Goal: Task Accomplishment & Management: Use online tool/utility

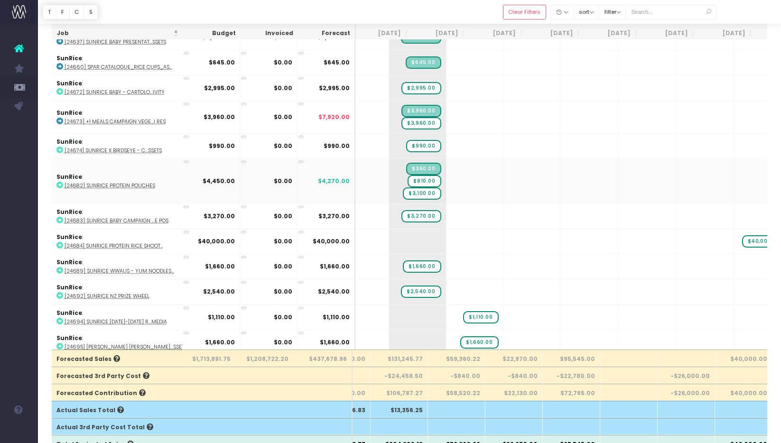
scroll to position [65, 0]
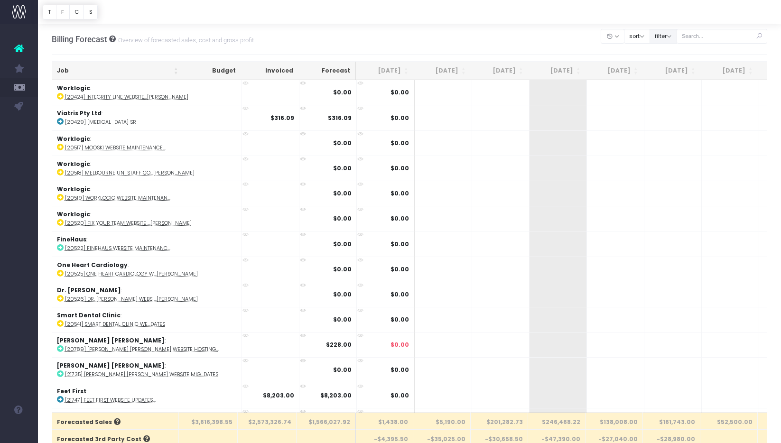
click at [672, 36] on button "filter" at bounding box center [664, 36] width 28 height 15
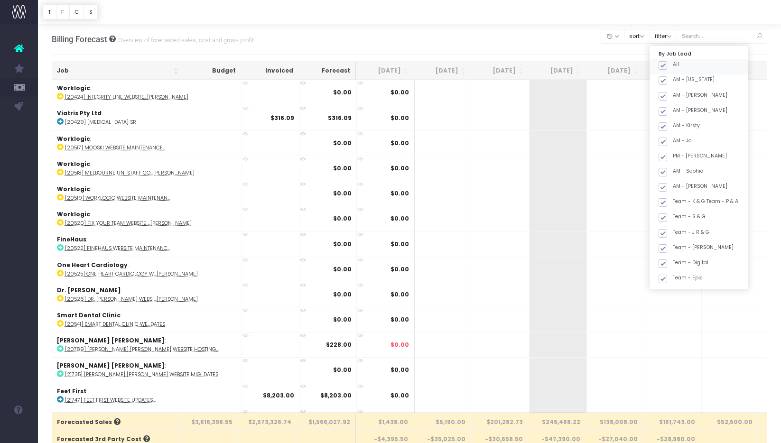
click at [667, 64] on span at bounding box center [663, 65] width 9 height 9
click at [676, 64] on input "All" at bounding box center [676, 64] width 6 height 6
checkbox input "false"
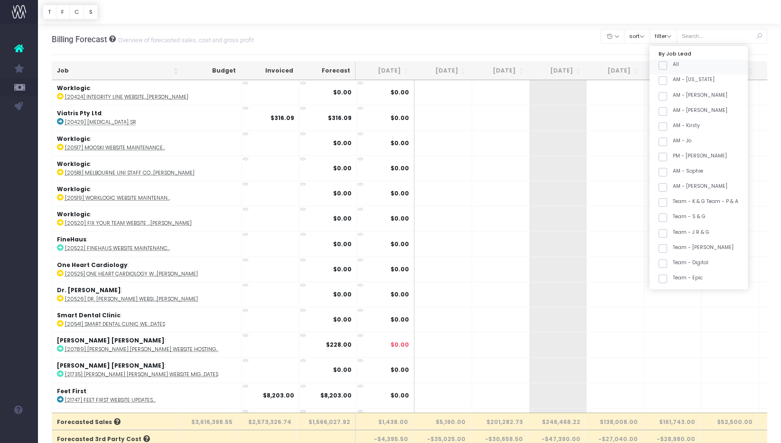
checkbox input "false"
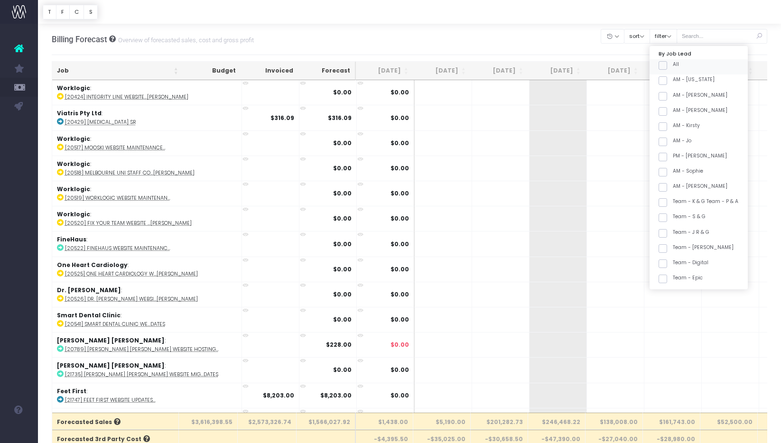
checkbox input "false"
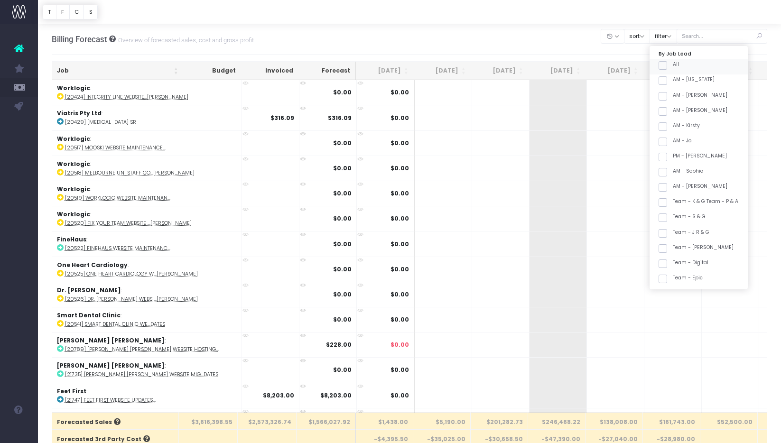
checkbox input "false"
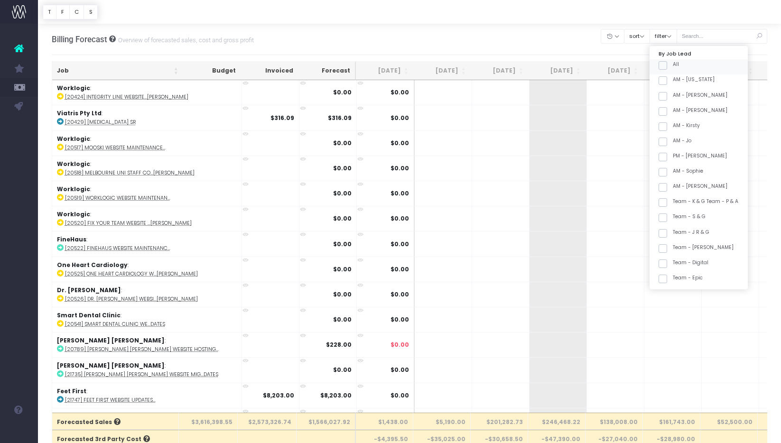
checkbox input "false"
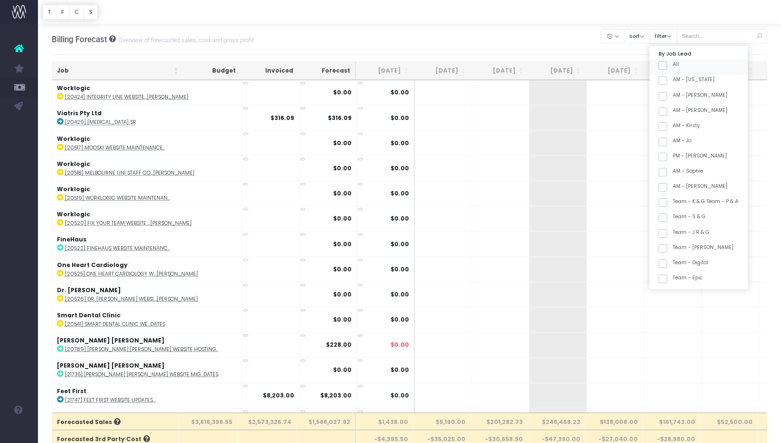
checkbox input "false"
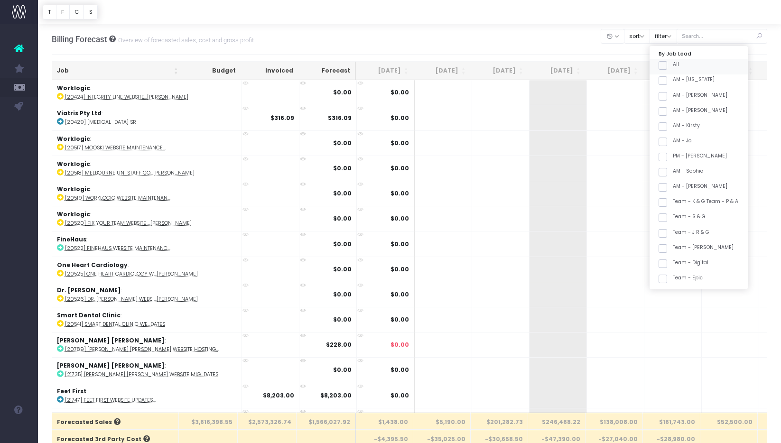
checkbox input "false"
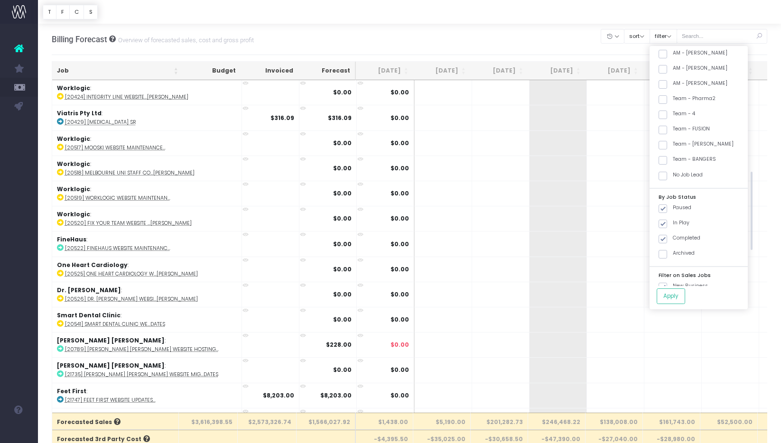
scroll to position [342, 0]
click at [667, 132] on span at bounding box center [663, 135] width 9 height 9
click at [675, 132] on input "Team - [PERSON_NAME]" at bounding box center [676, 133] width 6 height 6
checkbox input "true"
click at [675, 297] on button "Apply" at bounding box center [671, 297] width 28 height 16
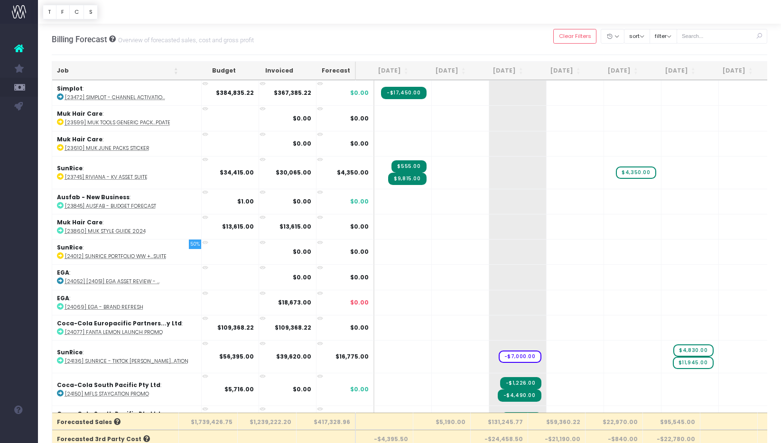
click at [134, 69] on th "Job" at bounding box center [117, 71] width 131 height 19
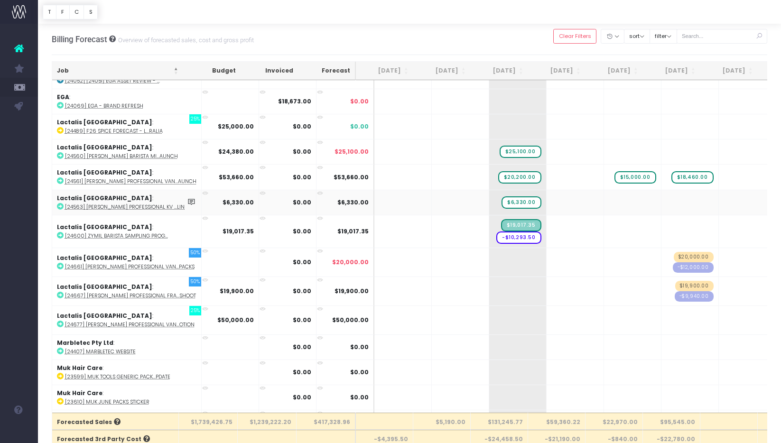
scroll to position [459, 0]
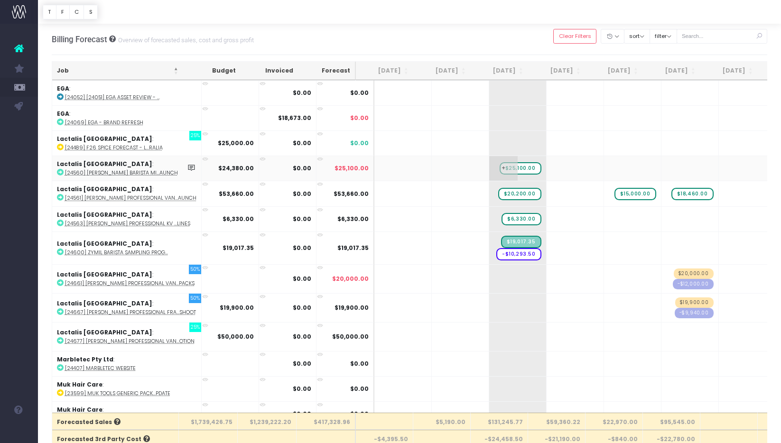
click at [512, 168] on span "$25,100.00" at bounding box center [521, 168] width 42 height 12
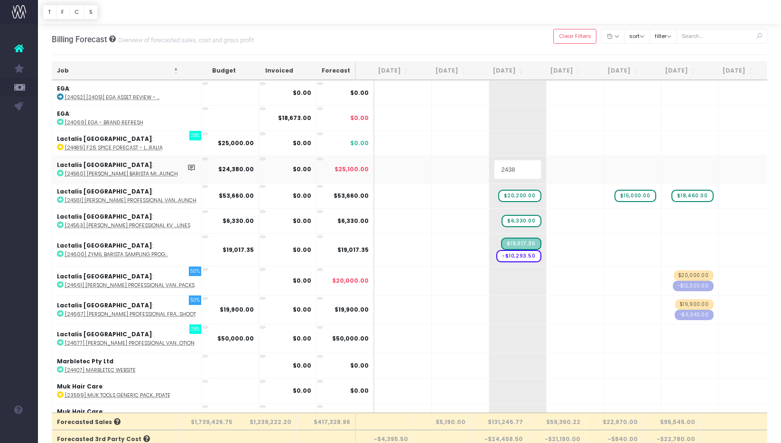
type input "24380"
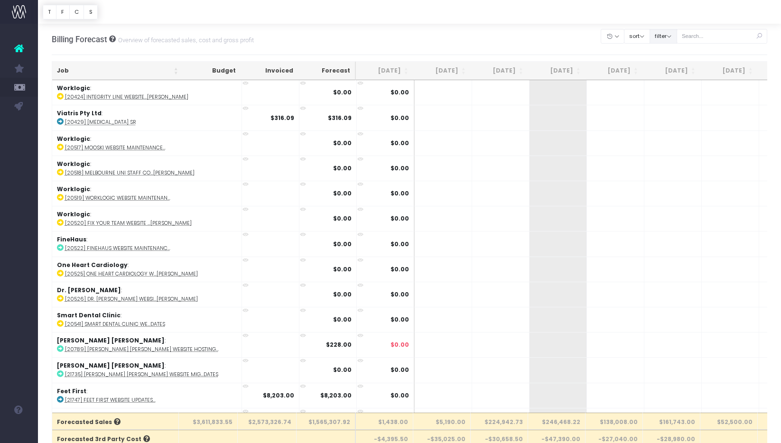
click at [677, 37] on button "filter" at bounding box center [664, 36] width 28 height 15
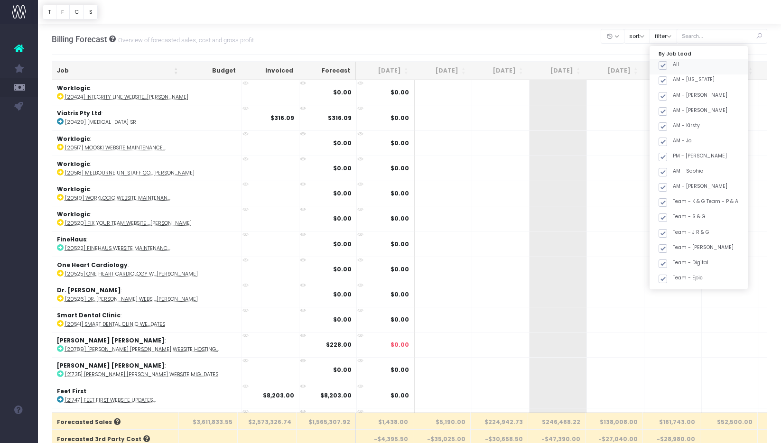
click at [667, 62] on span at bounding box center [663, 65] width 9 height 9
click at [675, 62] on input "All" at bounding box center [676, 64] width 6 height 6
checkbox input "false"
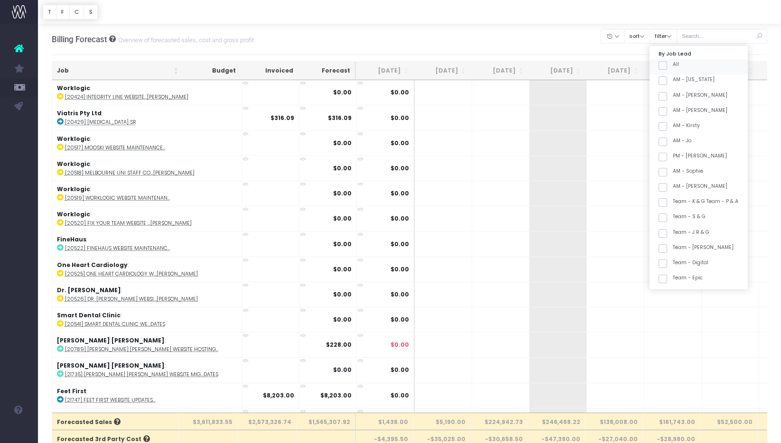
checkbox input "false"
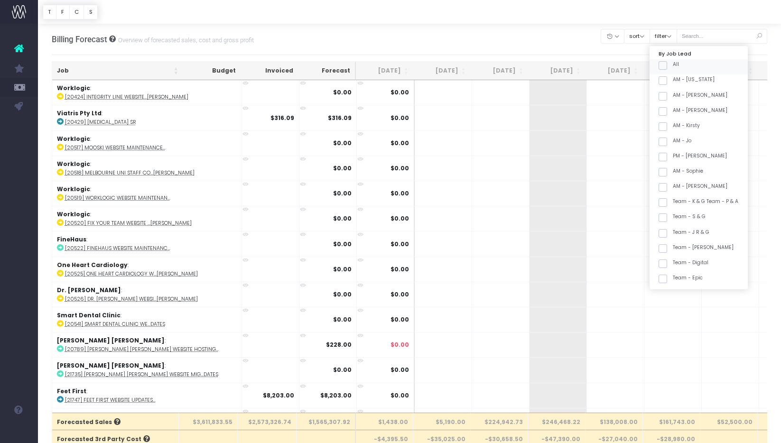
checkbox input "false"
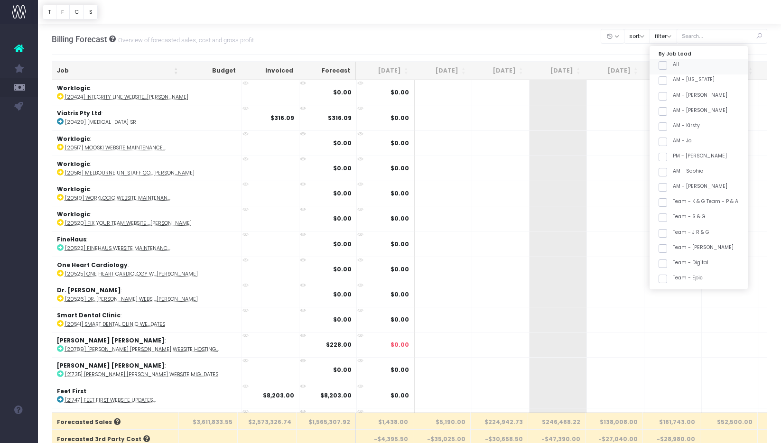
checkbox input "false"
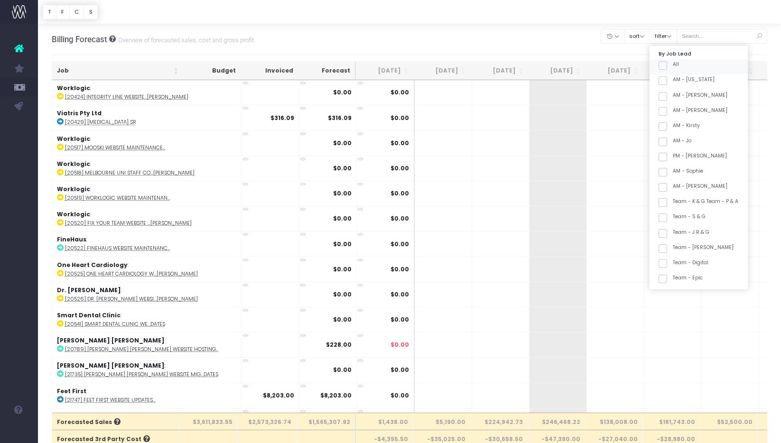
checkbox input "false"
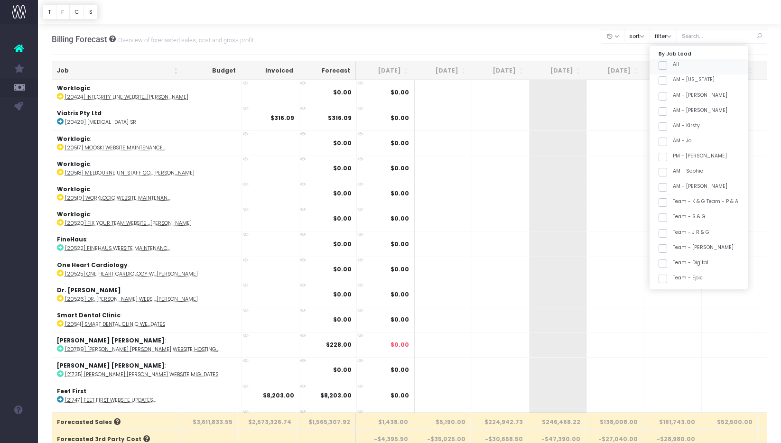
checkbox input "false"
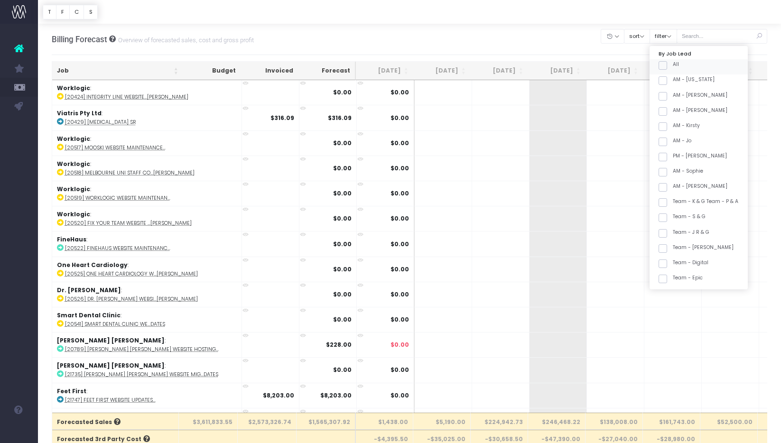
checkbox input "false"
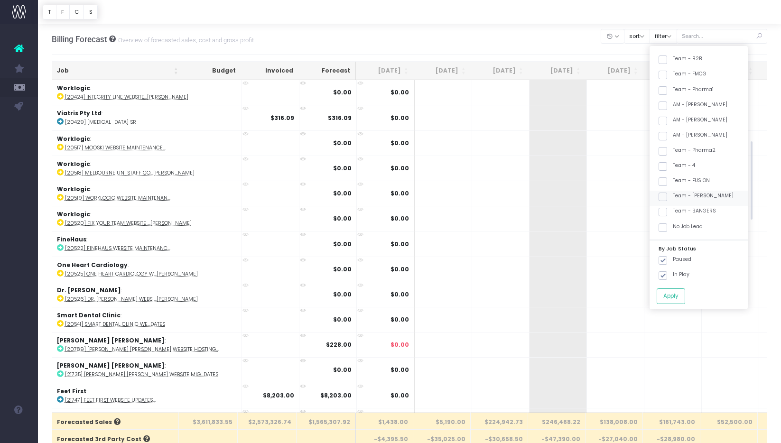
click at [709, 196] on label "Team - [PERSON_NAME]" at bounding box center [696, 196] width 75 height 8
click at [679, 196] on input "Team - [PERSON_NAME]" at bounding box center [676, 195] width 6 height 6
checkbox input "true"
click at [685, 296] on button "Apply" at bounding box center [671, 297] width 28 height 16
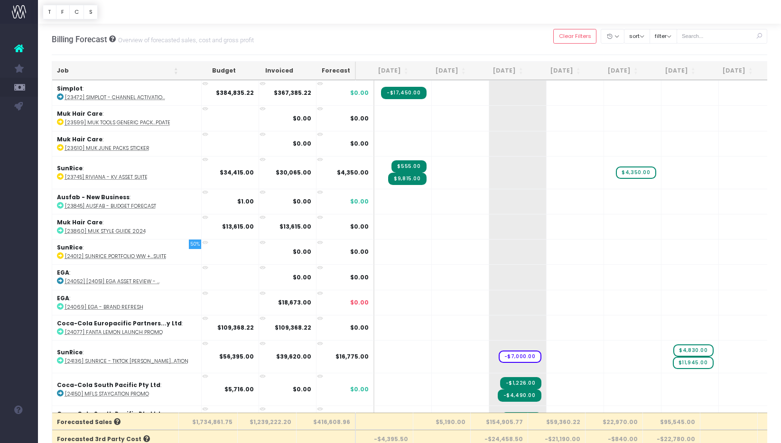
click at [121, 70] on th "Job" at bounding box center [117, 71] width 131 height 19
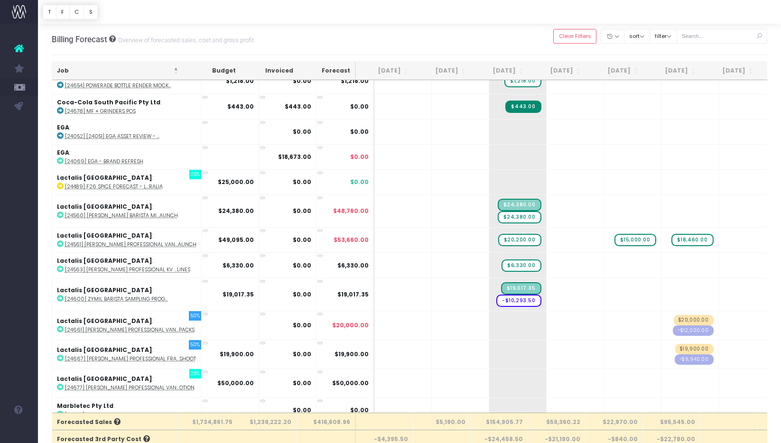
scroll to position [424, 0]
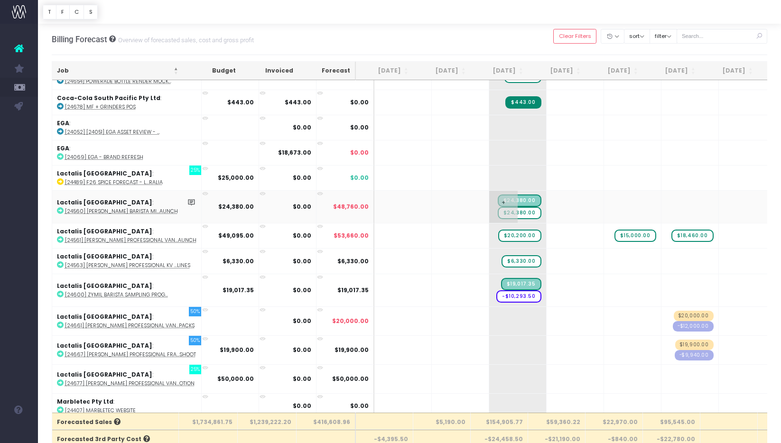
click at [501, 213] on span "$24,380.00" at bounding box center [520, 213] width 44 height 12
click at [511, 212] on span "$24,380.00" at bounding box center [520, 213] width 44 height 12
click at [489, 211] on span "+" at bounding box center [503, 207] width 28 height 32
click at [515, 211] on span "$24,380.00" at bounding box center [520, 213] width 44 height 12
drag, startPoint x: 505, startPoint y: 218, endPoint x: 535, endPoint y: 212, distance: 30.6
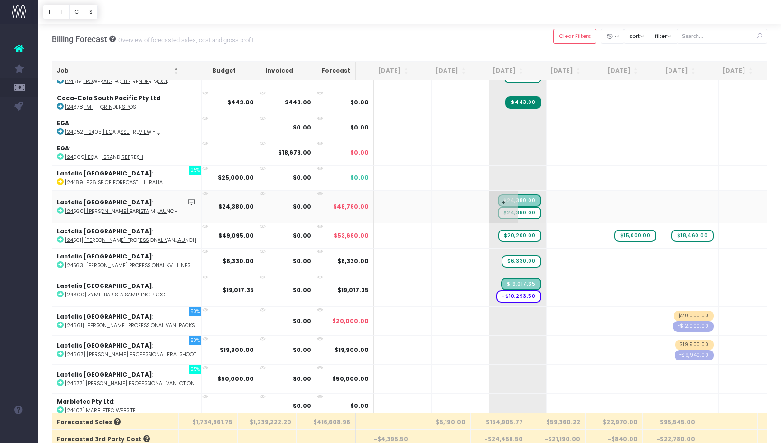
click at [512, 213] on span "$24,380.00" at bounding box center [520, 213] width 44 height 12
click at [514, 212] on span "$24,380.00" at bounding box center [520, 213] width 44 height 12
click at [512, 213] on span "$24,380.00" at bounding box center [520, 213] width 44 height 12
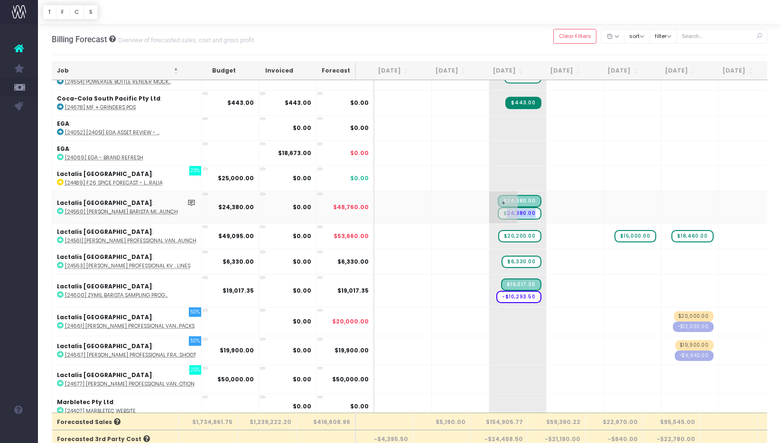
click at [504, 213] on span "$24,380.00" at bounding box center [520, 213] width 44 height 12
click at [503, 213] on span "$24,380.00" at bounding box center [520, 213] width 44 height 12
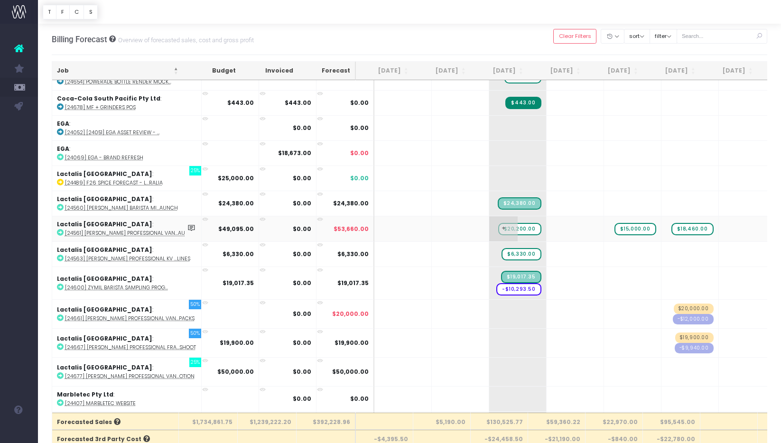
click at [493, 229] on span "+" at bounding box center [503, 228] width 28 height 25
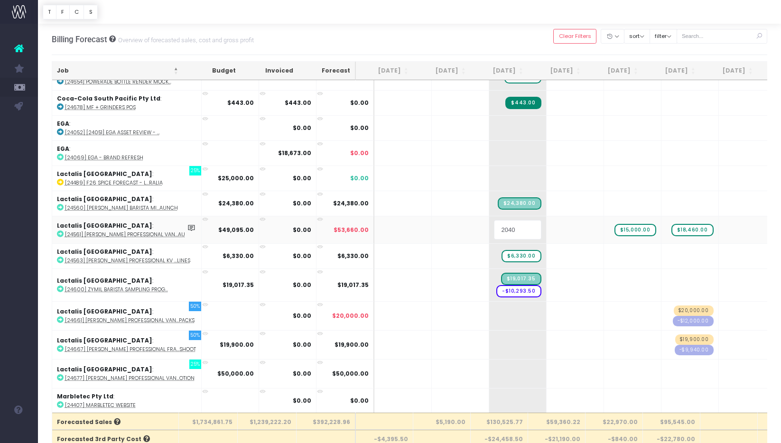
type input "20405"
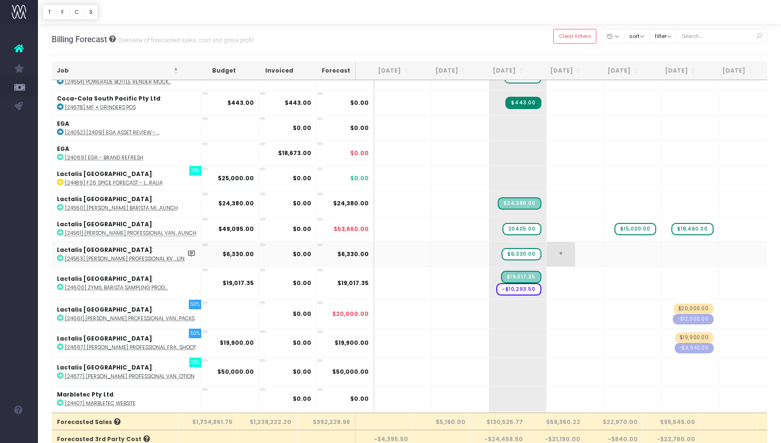
click at [565, 249] on body "Oh my... this is bad. [PERSON_NAME] wasn't able to load this page. Please conta…" at bounding box center [390, 221] width 781 height 443
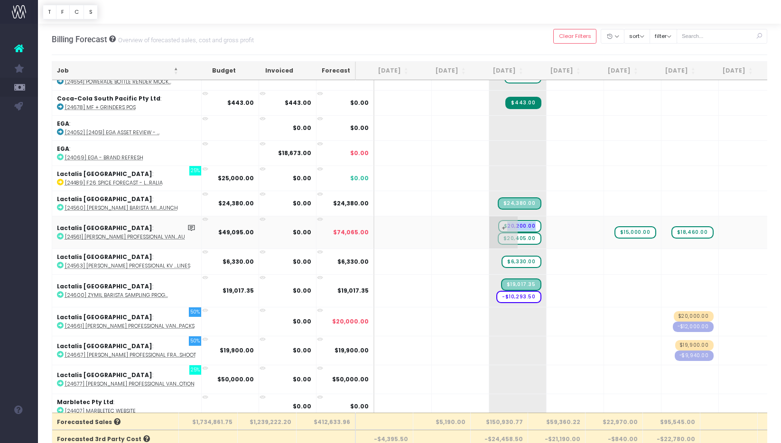
scroll to position [421, 0]
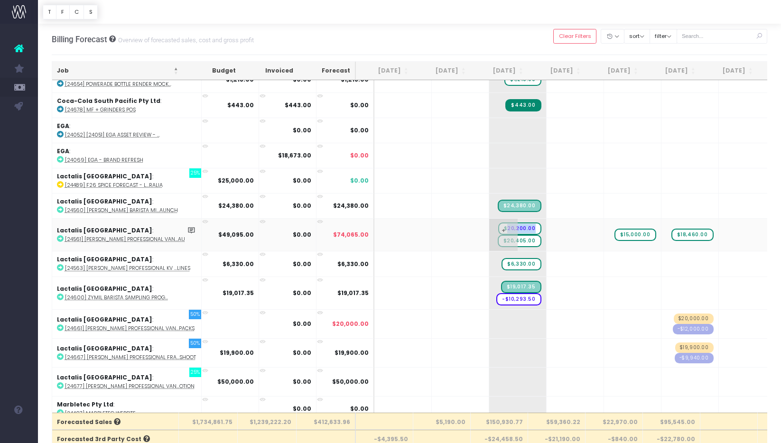
click at [517, 228] on span "$20,200.00" at bounding box center [519, 229] width 43 height 12
click at [514, 227] on span "$20,200.00" at bounding box center [519, 229] width 43 height 12
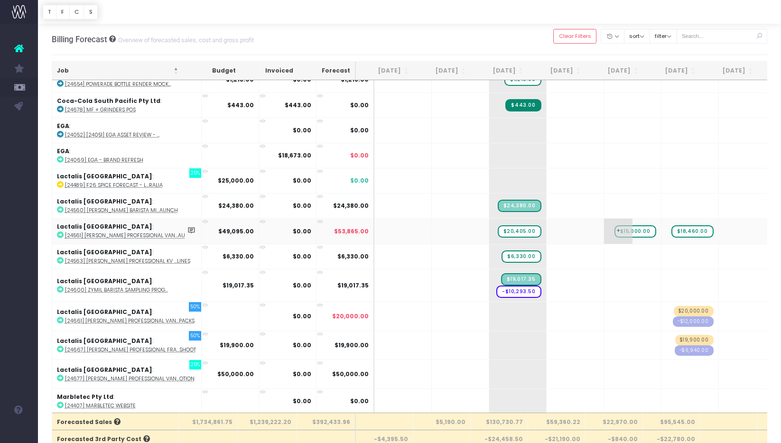
click at [623, 226] on span "$15,000.00" at bounding box center [635, 231] width 42 height 12
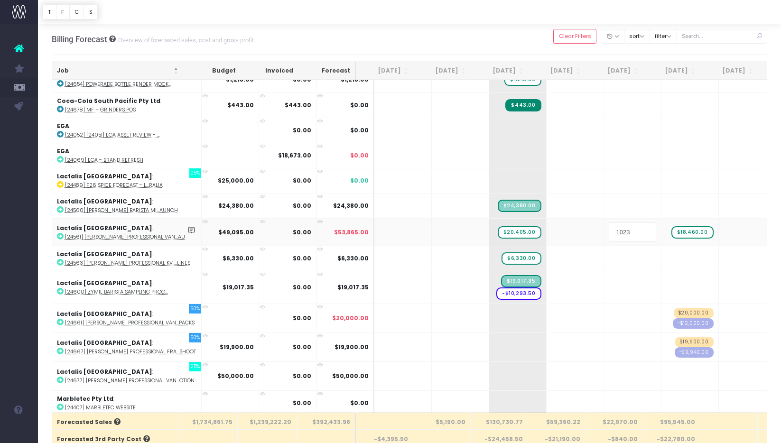
type input "10230"
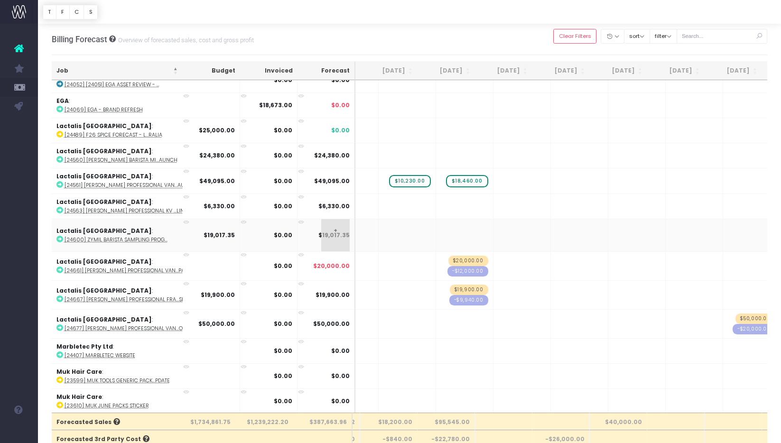
scroll to position [472, 236]
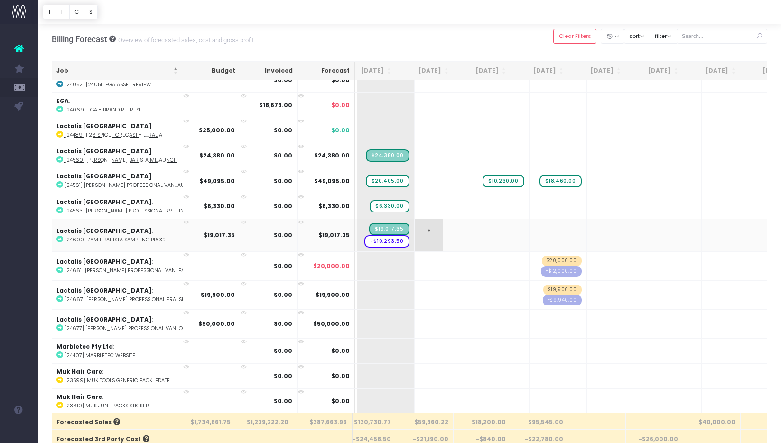
click at [415, 230] on span "+" at bounding box center [429, 235] width 28 height 32
click at [415, 226] on span "+" at bounding box center [429, 235] width 28 height 32
click at [415, 229] on span "+" at bounding box center [429, 235] width 28 height 32
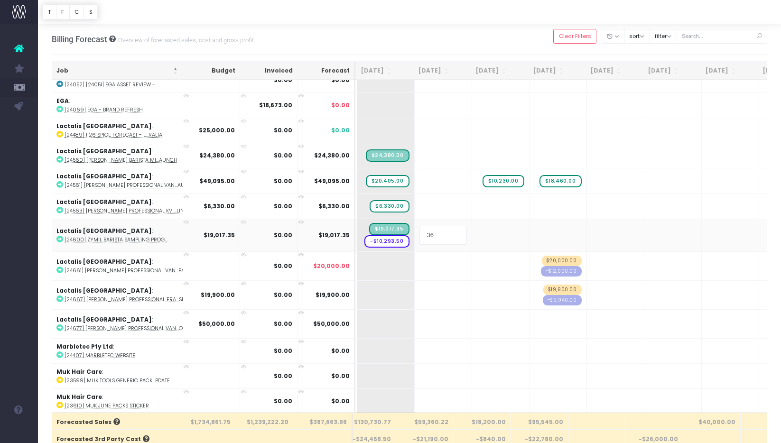
type input "360"
click at [427, 255] on body "Oh my... this is bad. [PERSON_NAME] wasn't able to load this page. Please conta…" at bounding box center [390, 221] width 781 height 443
click at [431, 244] on td "+ $360.00" at bounding box center [443, 235] width 57 height 33
click at [432, 234] on span "$360.00" at bounding box center [449, 235] width 35 height 12
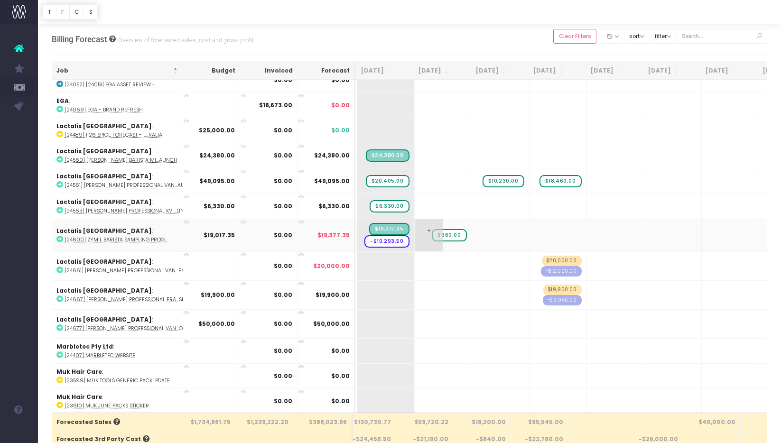
click at [432, 234] on span "$360.00" at bounding box center [449, 235] width 35 height 12
type input "12581"
click at [415, 241] on span "+" at bounding box center [429, 235] width 28 height 32
click at [415, 242] on span "+" at bounding box center [429, 235] width 28 height 32
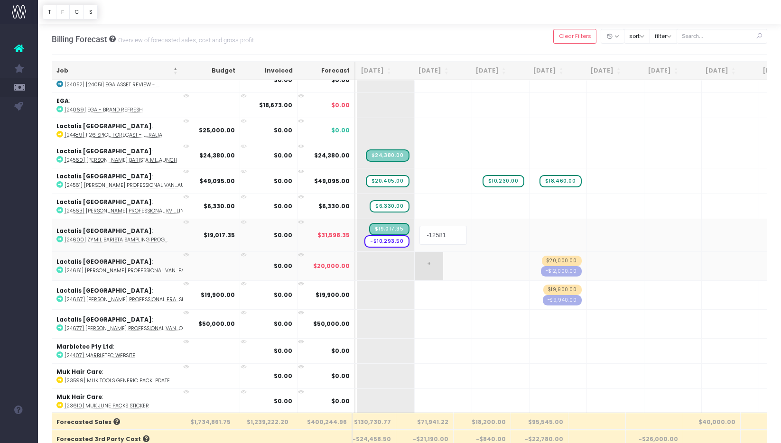
click at [429, 253] on body "Oh my... this is bad. [PERSON_NAME] wasn't able to load this page. Please conta…" at bounding box center [390, 221] width 781 height 443
click at [428, 240] on span "-$12,581.00" at bounding box center [445, 241] width 44 height 12
click at [431, 240] on span "-$12,581.00" at bounding box center [445, 241] width 44 height 12
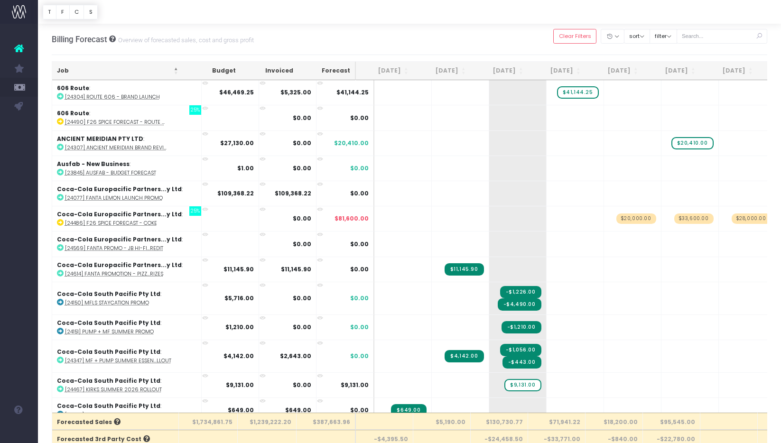
scroll to position [0, 132]
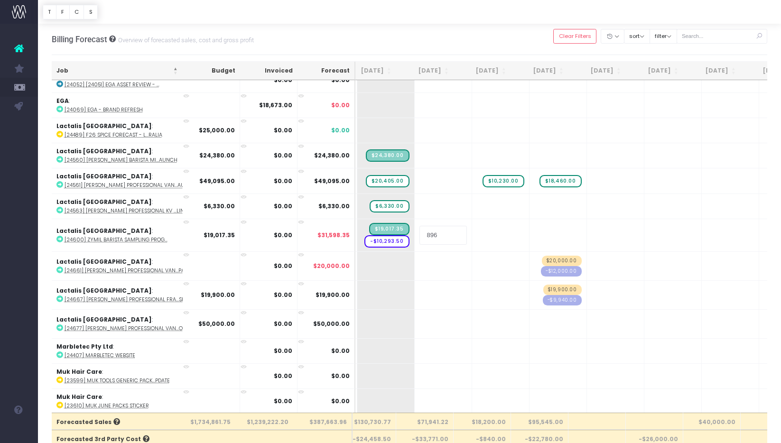
type input "8960"
click at [429, 241] on span "$8,960.00" at bounding box center [446, 241] width 39 height 12
click at [419, 234] on input "8960" at bounding box center [442, 235] width 47 height 19
type input "-8960"
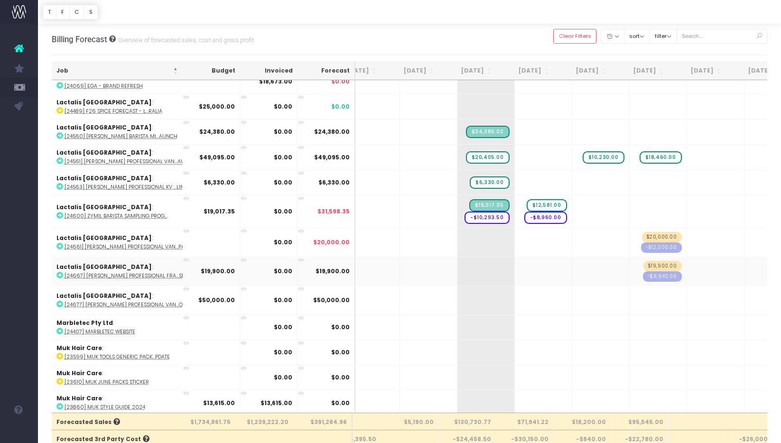
scroll to position [498, 32]
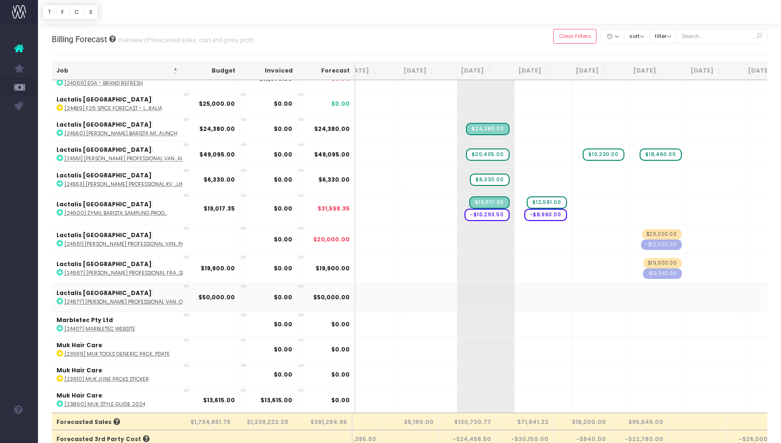
click at [156, 299] on abbr "[24677] [PERSON_NAME] Professional Van...otion" at bounding box center [130, 301] width 130 height 7
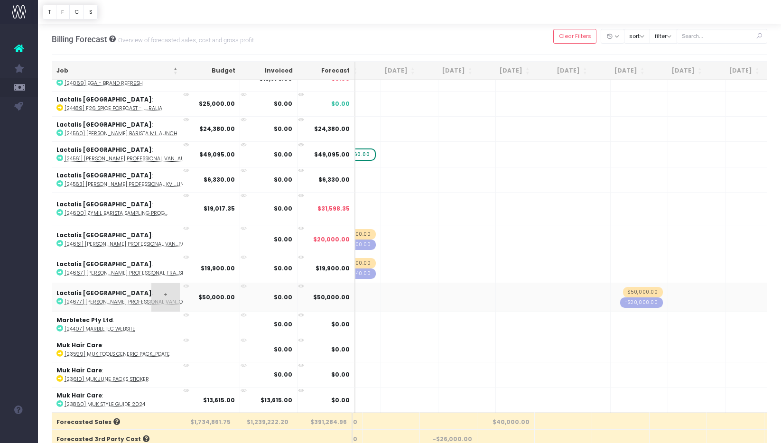
scroll to position [0, 331]
